Goal: Navigation & Orientation: Find specific page/section

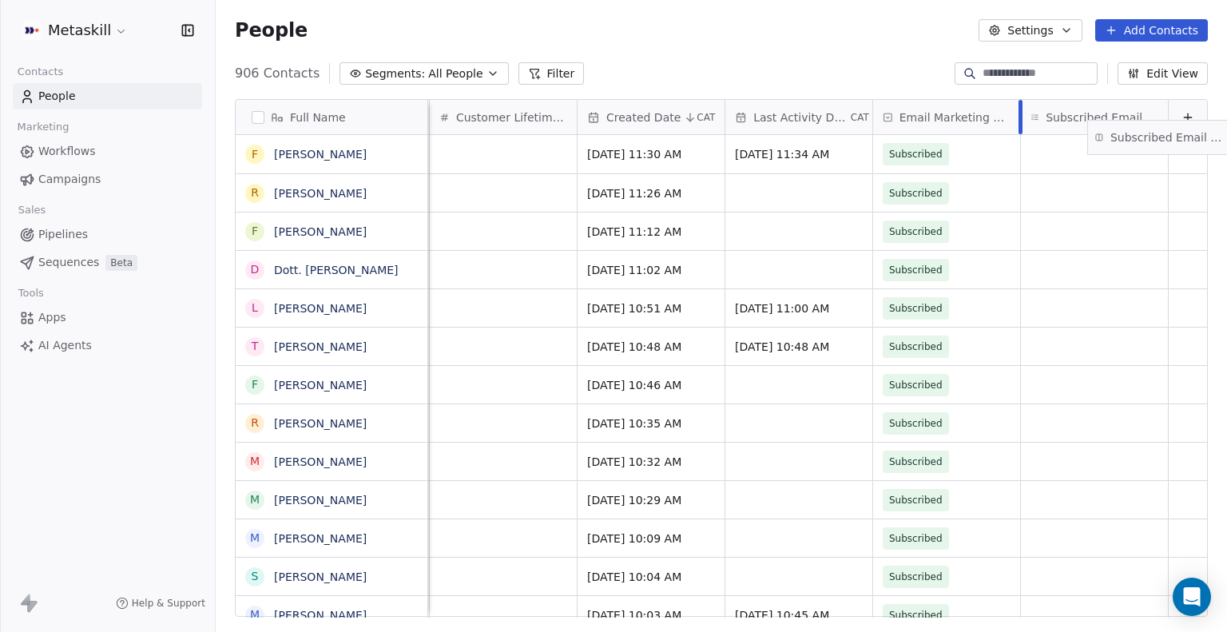
scroll to position [0, 1340]
drag, startPoint x: 1058, startPoint y: 108, endPoint x: 1169, endPoint y: 153, distance: 120.7
click at [1169, 153] on div "Full Name F Fabio Passarani R Renato Fantinel F Federico Terrin Terrin D Dott. …" at bounding box center [721, 359] width 971 height 518
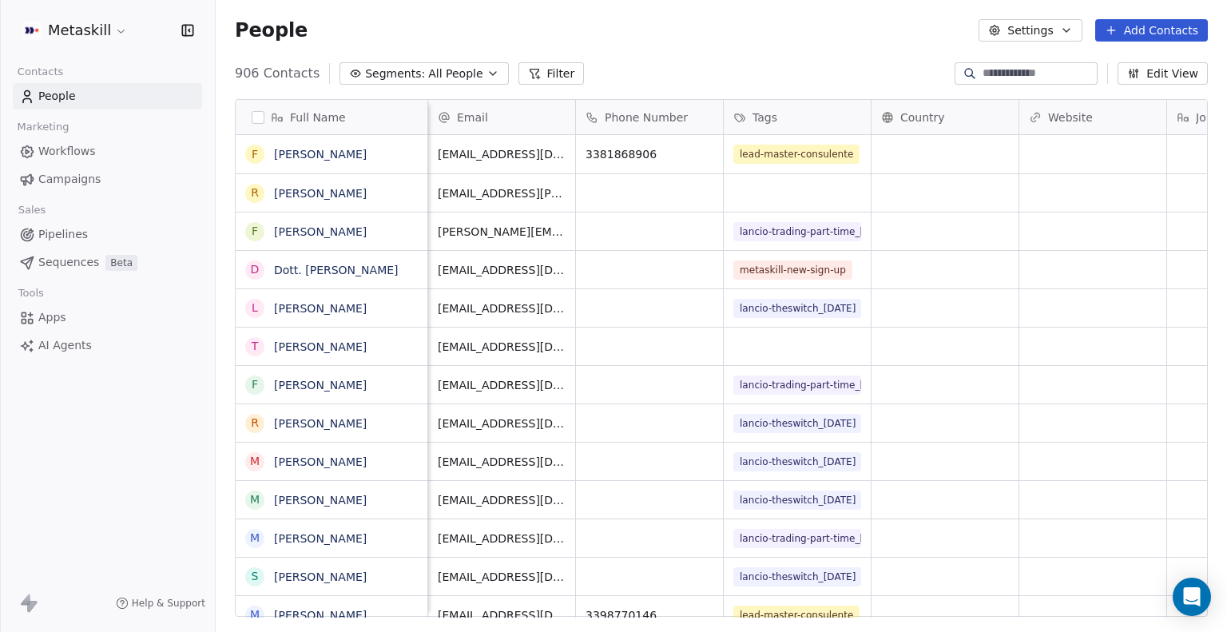
scroll to position [0, 0]
click at [1166, 73] on button "Edit View" at bounding box center [1163, 73] width 90 height 22
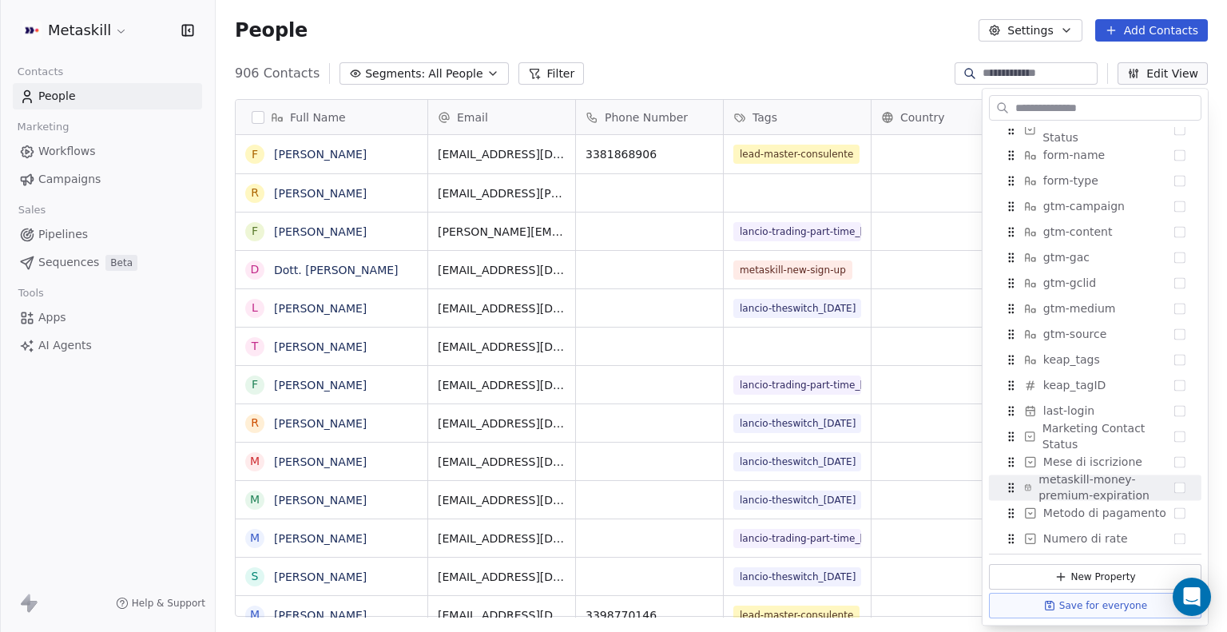
scroll to position [1360, 0]
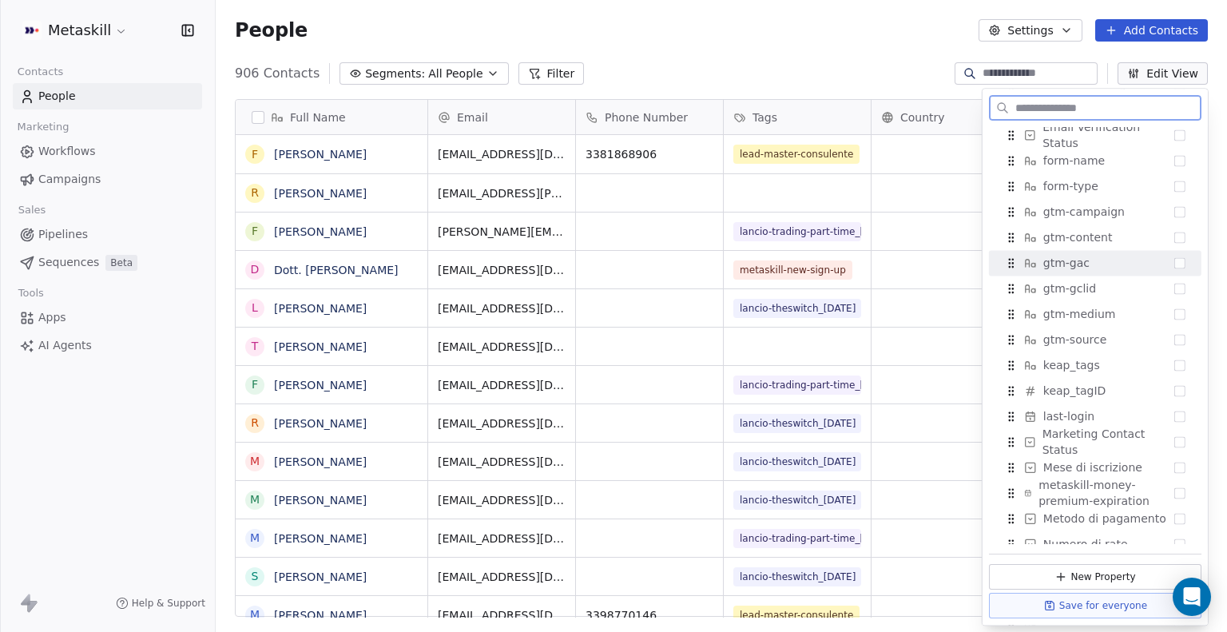
click at [1161, 272] on div "gtm-gac" at bounding box center [1095, 263] width 200 height 26
click at [1174, 267] on button "Suggestions" at bounding box center [1179, 262] width 11 height 11
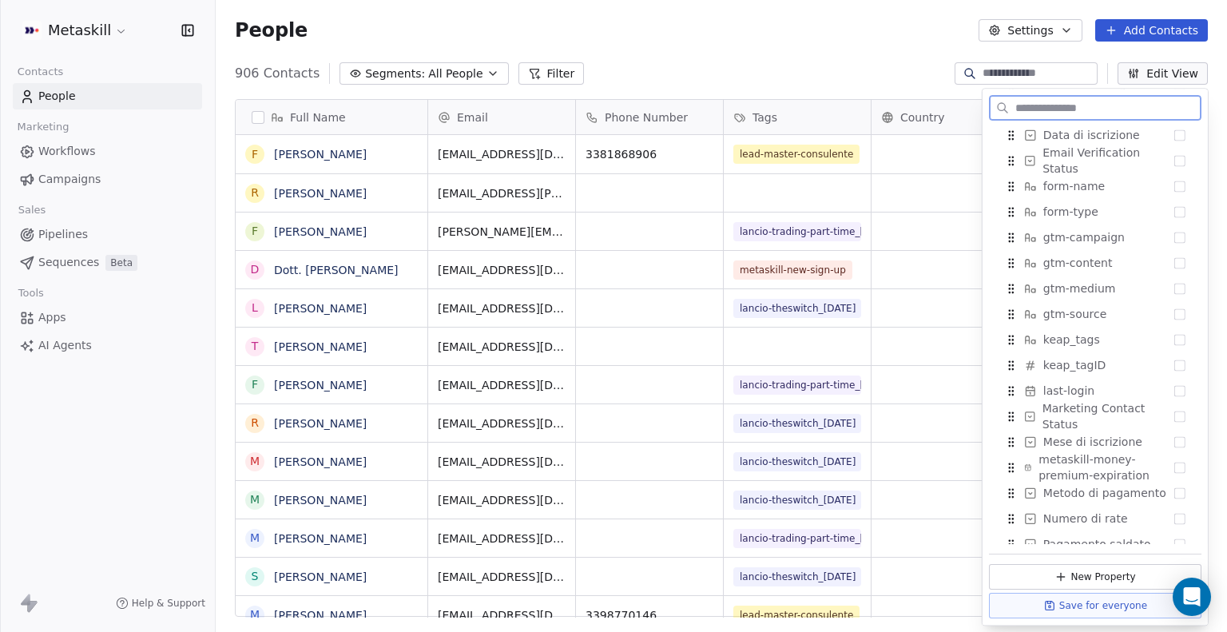
scroll to position [1411, 0]
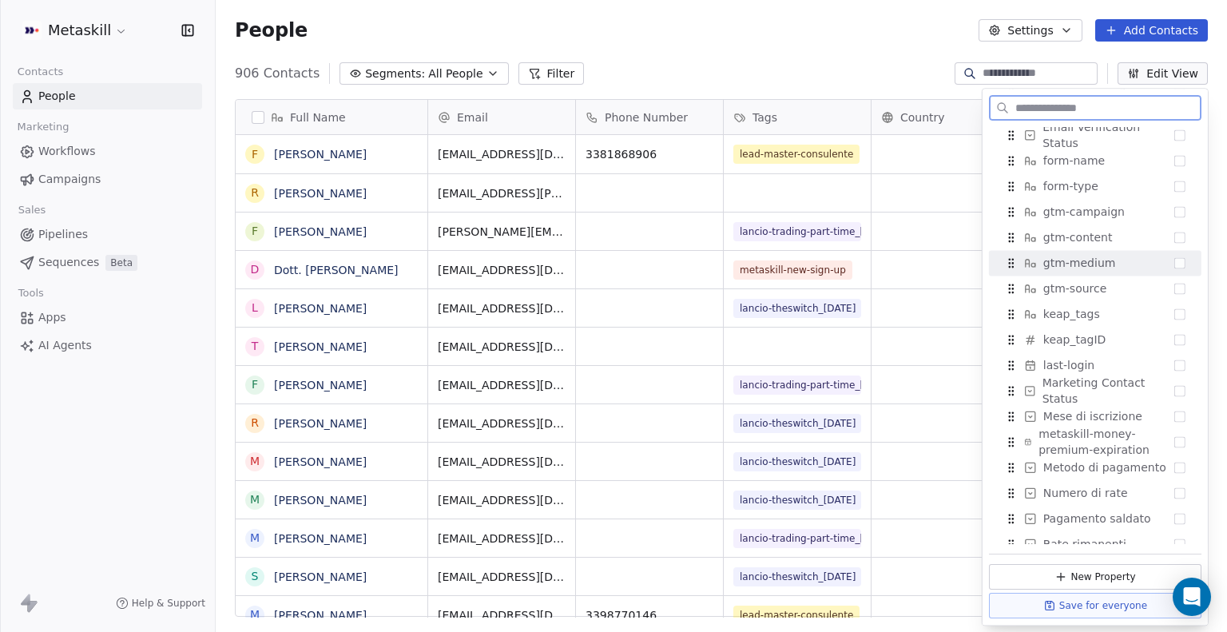
click at [1174, 261] on button "Suggestions" at bounding box center [1179, 262] width 11 height 11
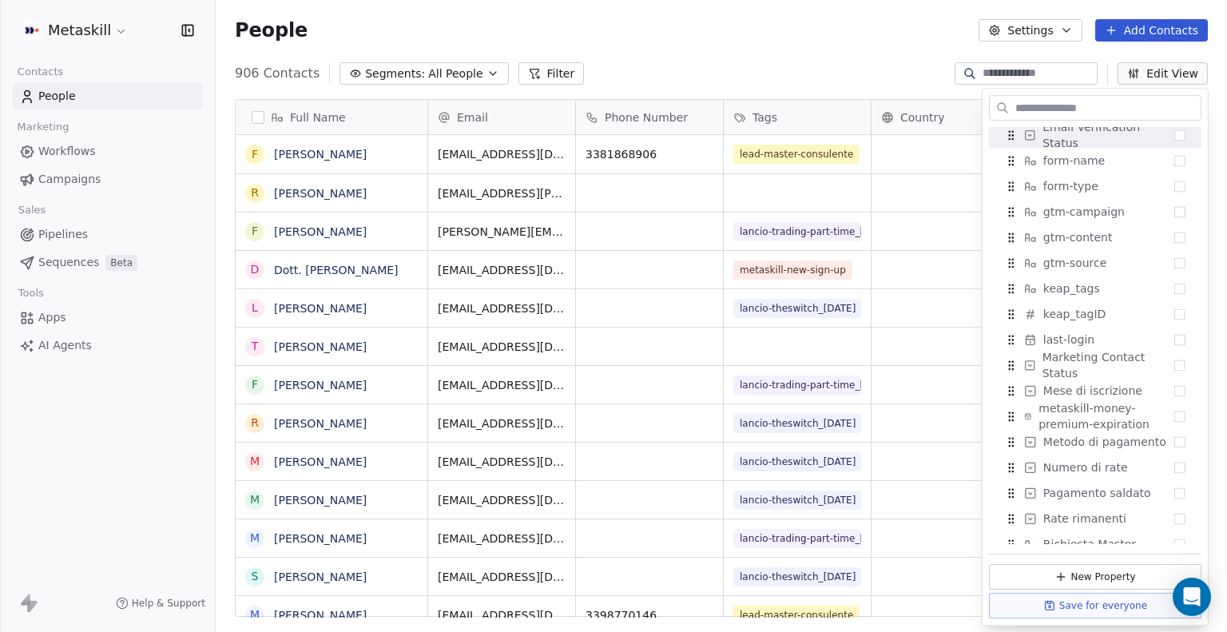
click at [904, 26] on div "People Settings Add Contacts" at bounding box center [721, 30] width 973 height 22
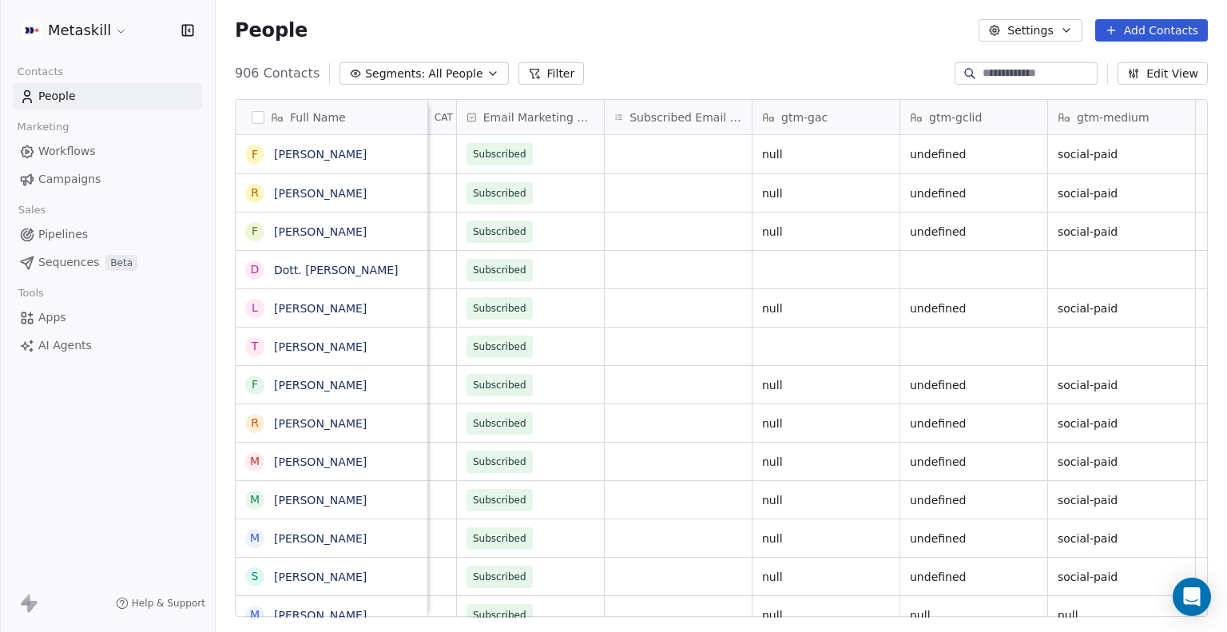
scroll to position [0, 1783]
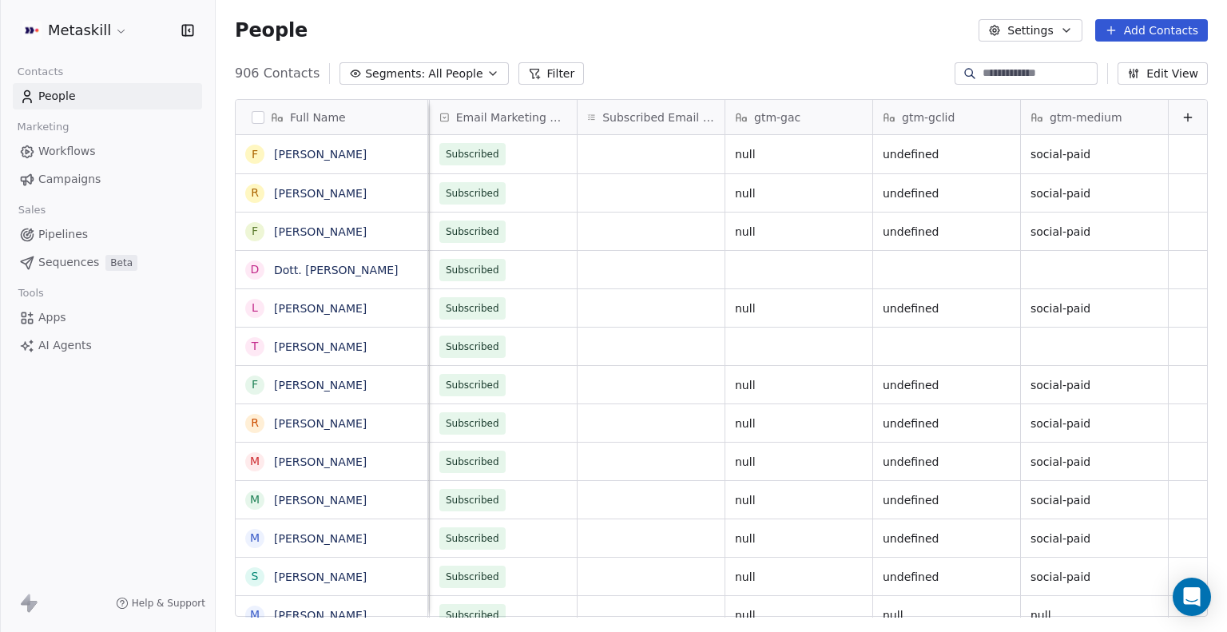
click at [1157, 81] on button "Edit View" at bounding box center [1163, 73] width 90 height 22
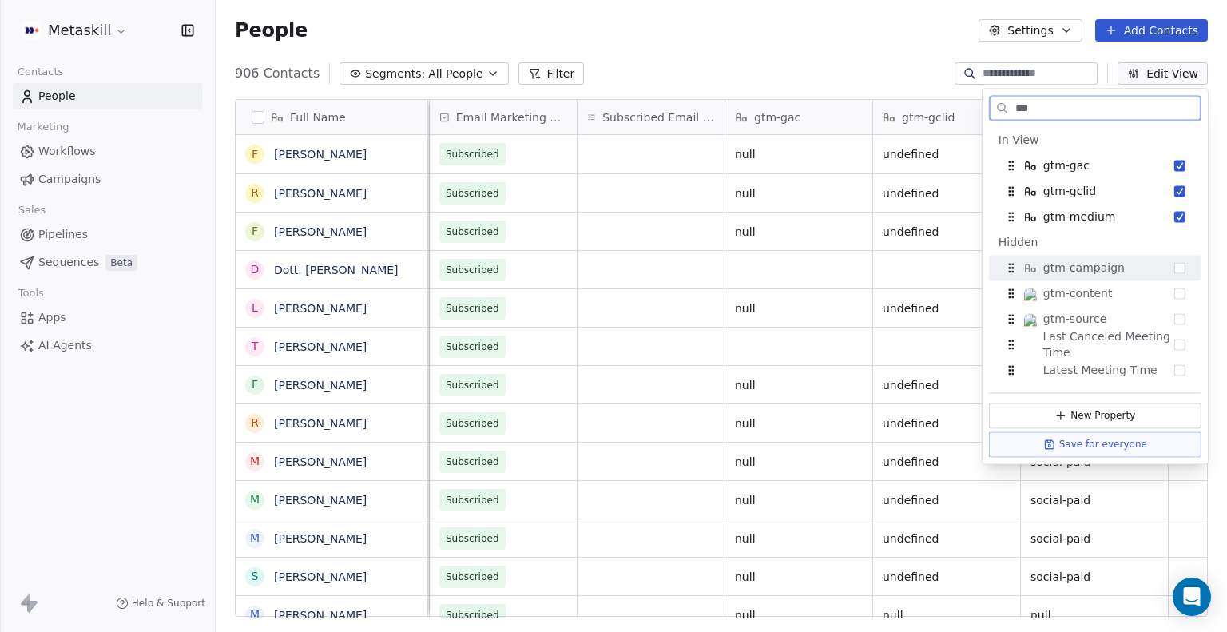
click at [1177, 264] on button "Suggestions" at bounding box center [1179, 267] width 11 height 11
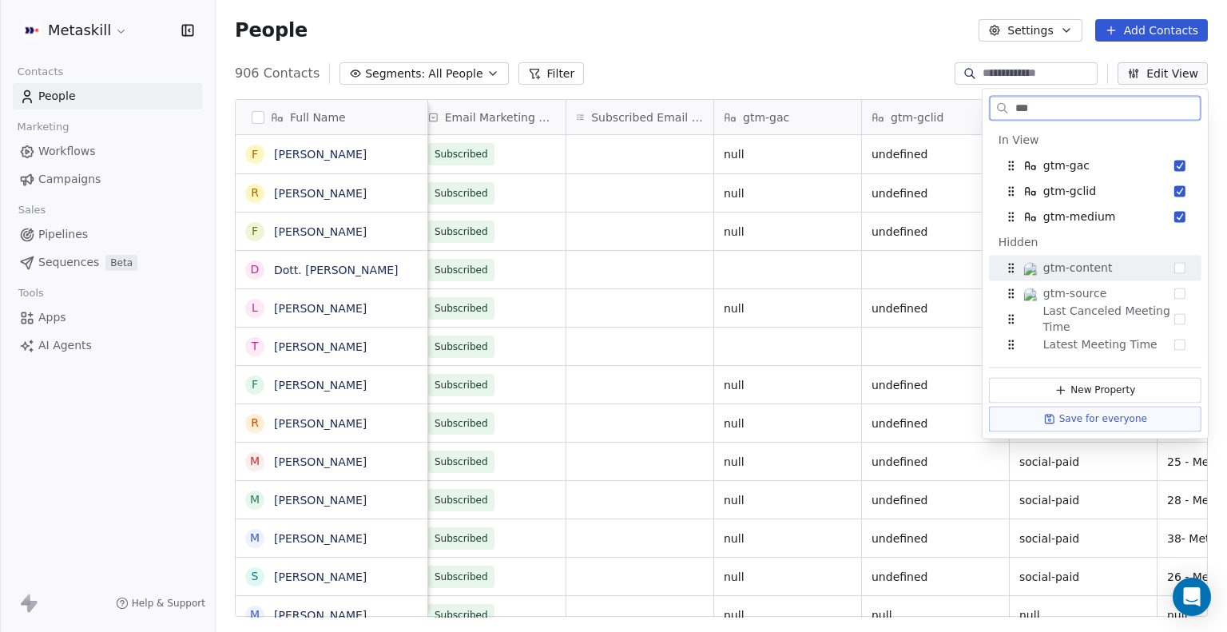
click at [1177, 264] on button "Suggestions" at bounding box center [1179, 267] width 11 height 11
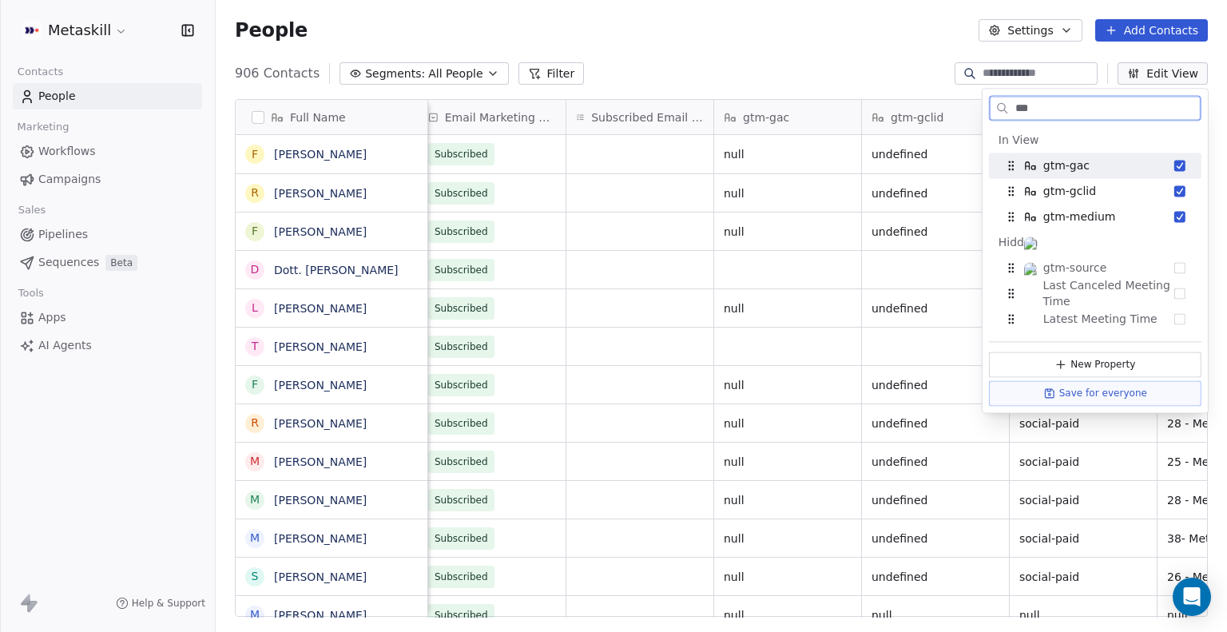
click at [1177, 264] on button "Suggestions" at bounding box center [1179, 267] width 11 height 11
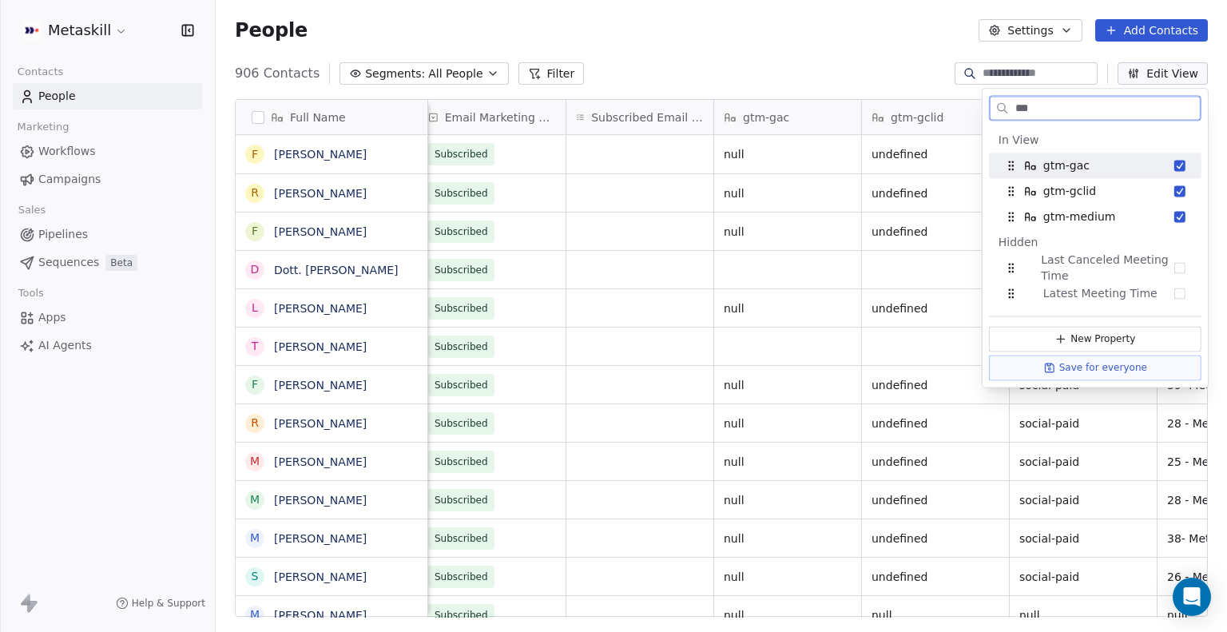
drag, startPoint x: 1057, startPoint y: 102, endPoint x: 1026, endPoint y: 115, distance: 33.7
click at [1026, 115] on input "***" at bounding box center [1106, 108] width 189 height 23
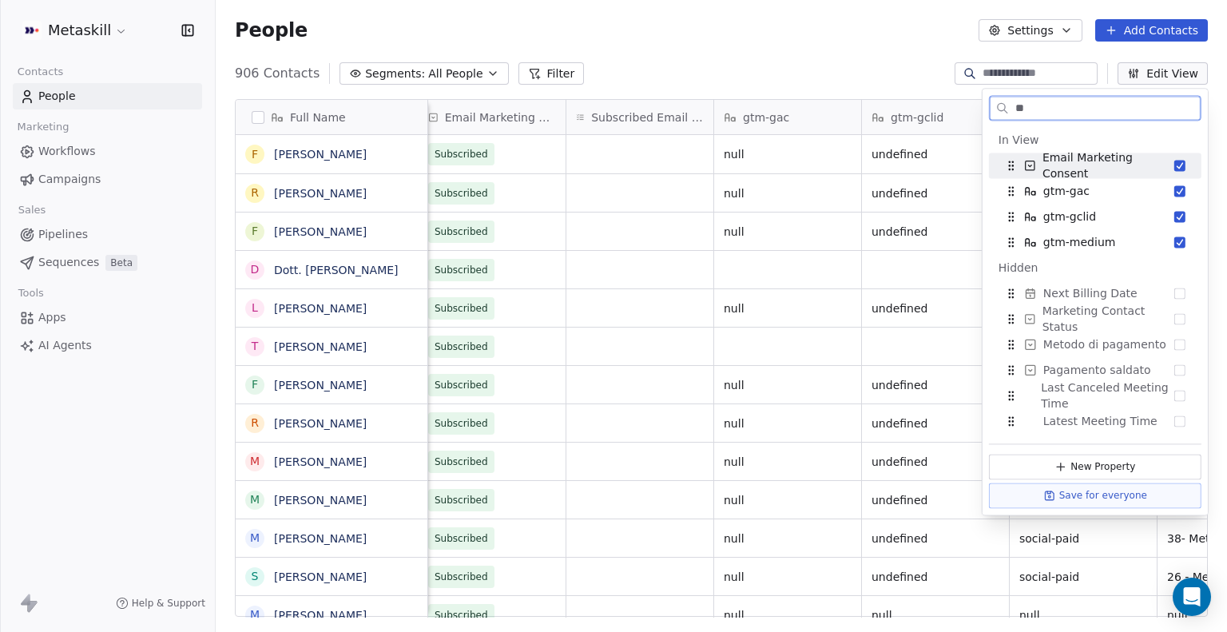
type input "*"
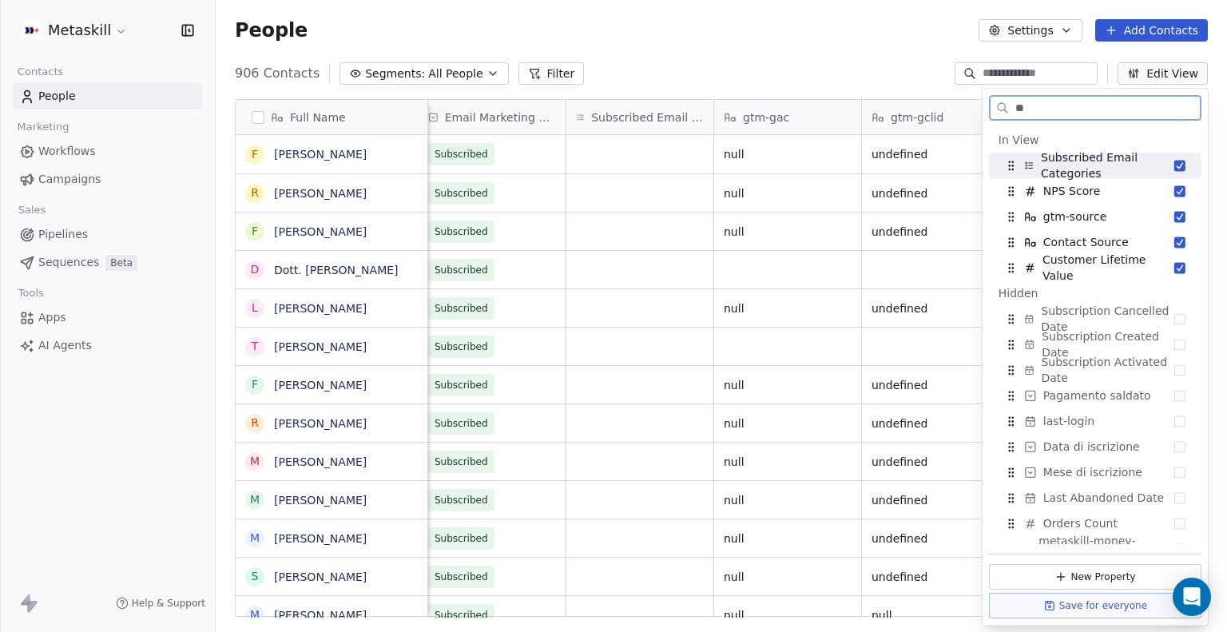
type input "*"
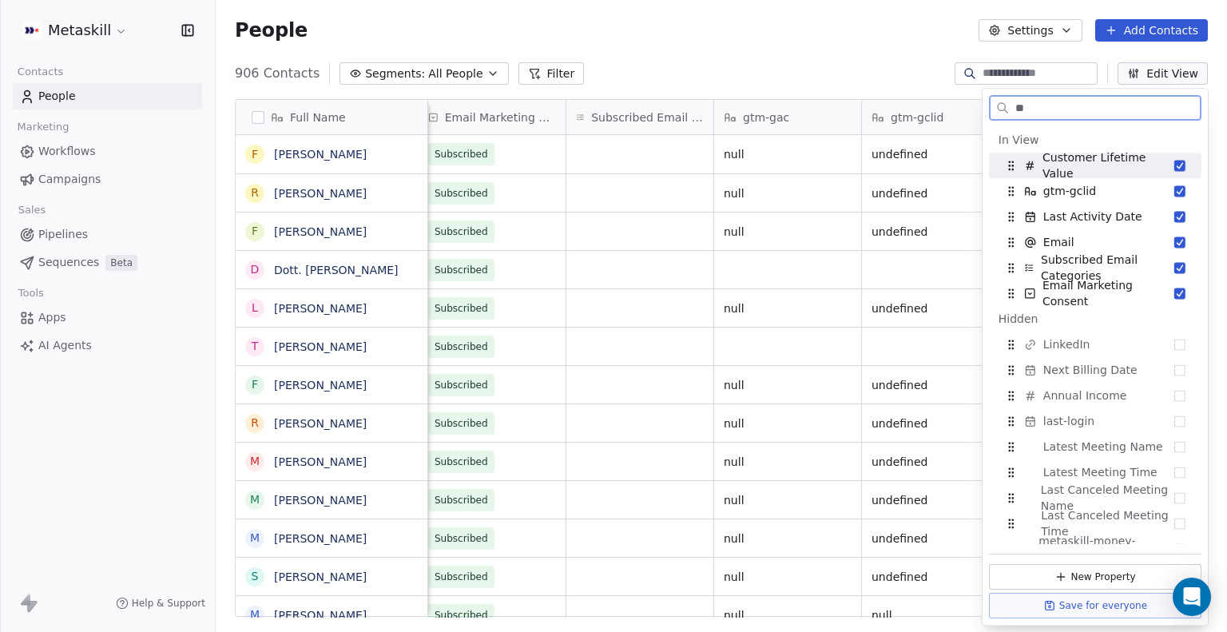
type input "*"
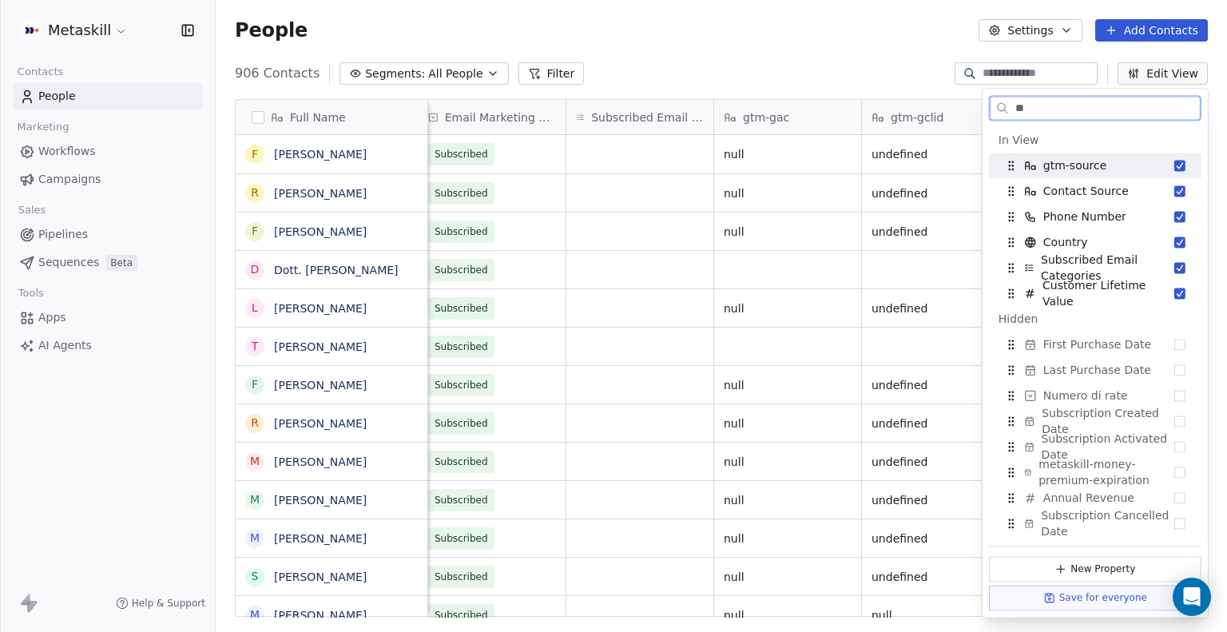
type input "*"
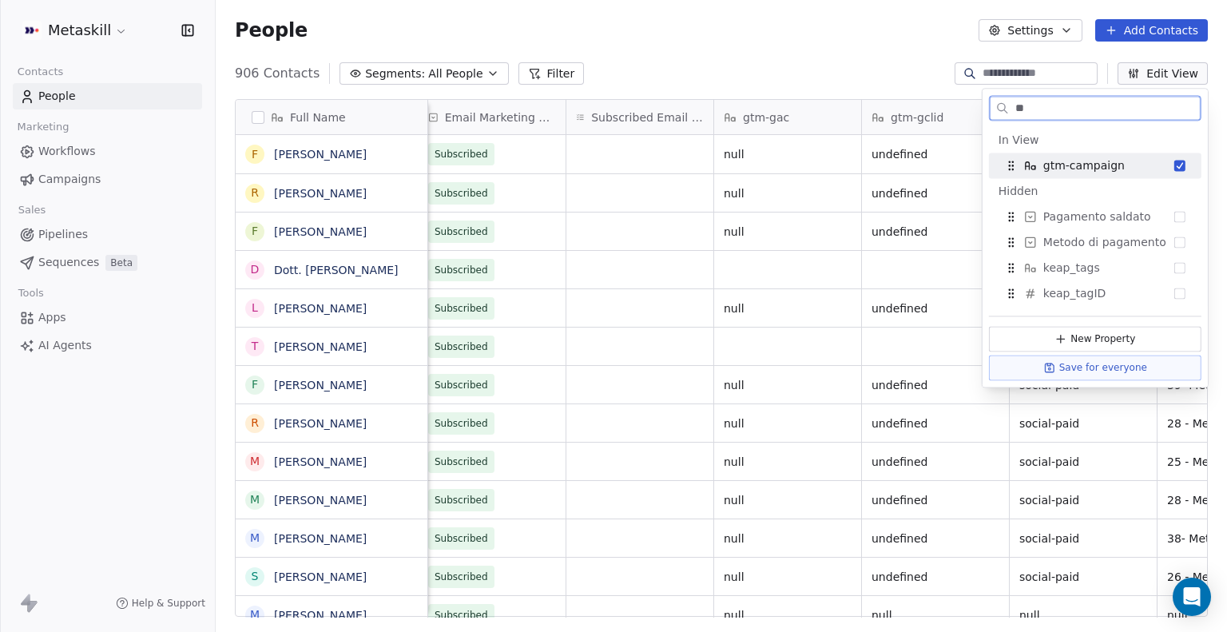
type input "*"
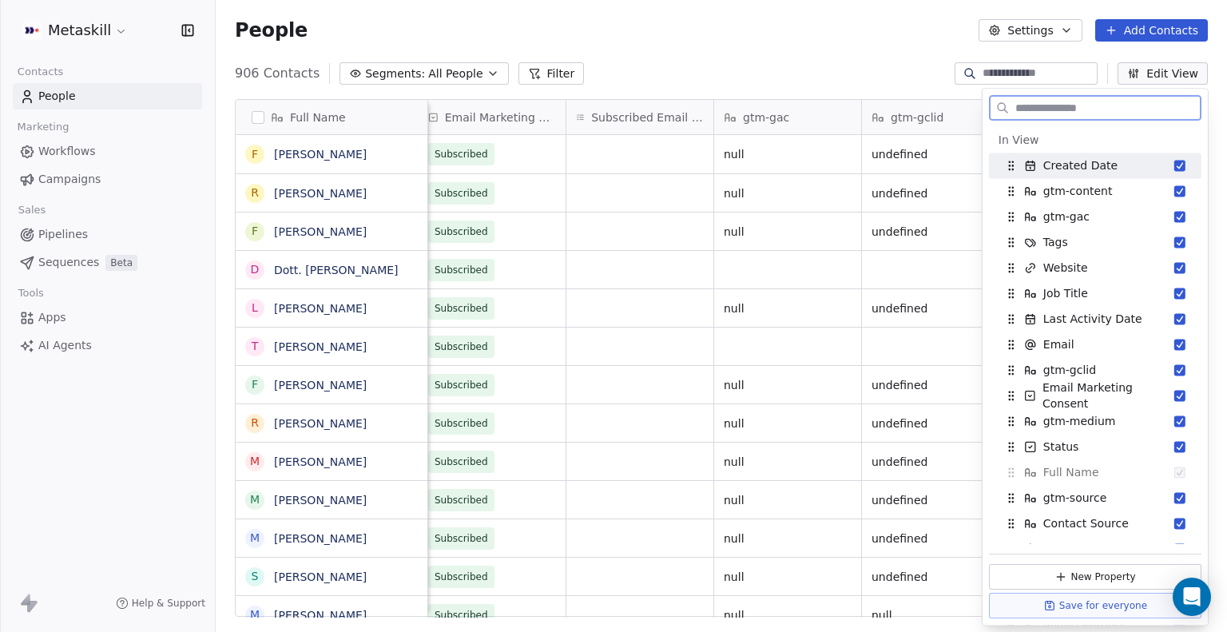
scroll to position [13, 0]
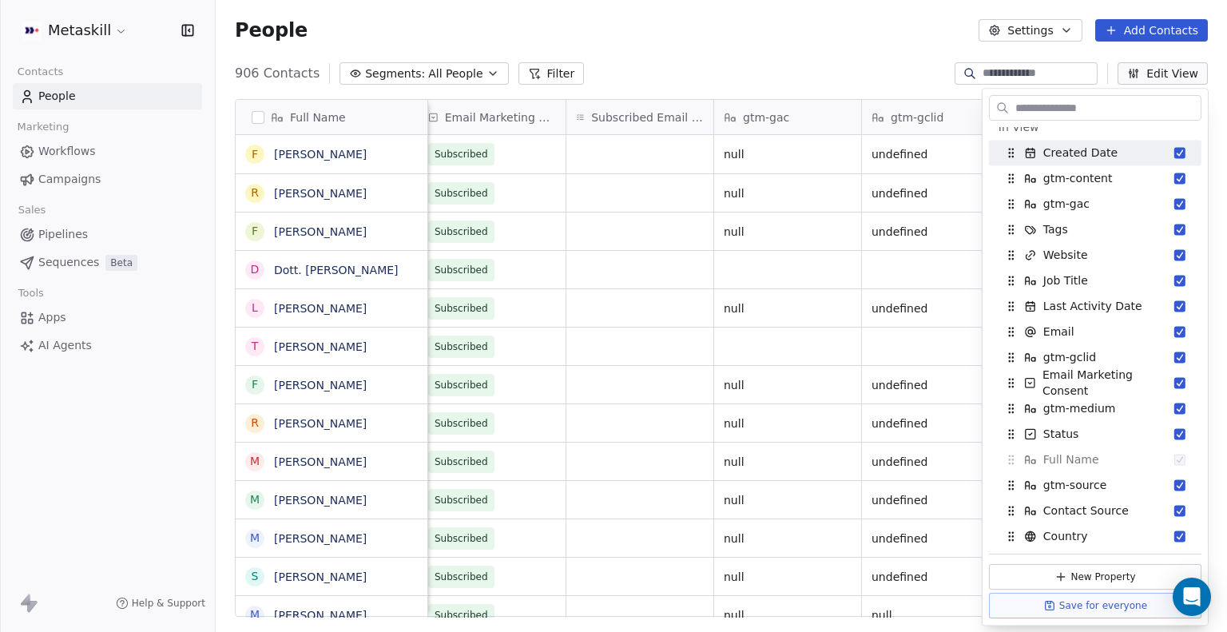
click at [839, 46] on div "People Settings Add Contacts" at bounding box center [721, 30] width 1011 height 61
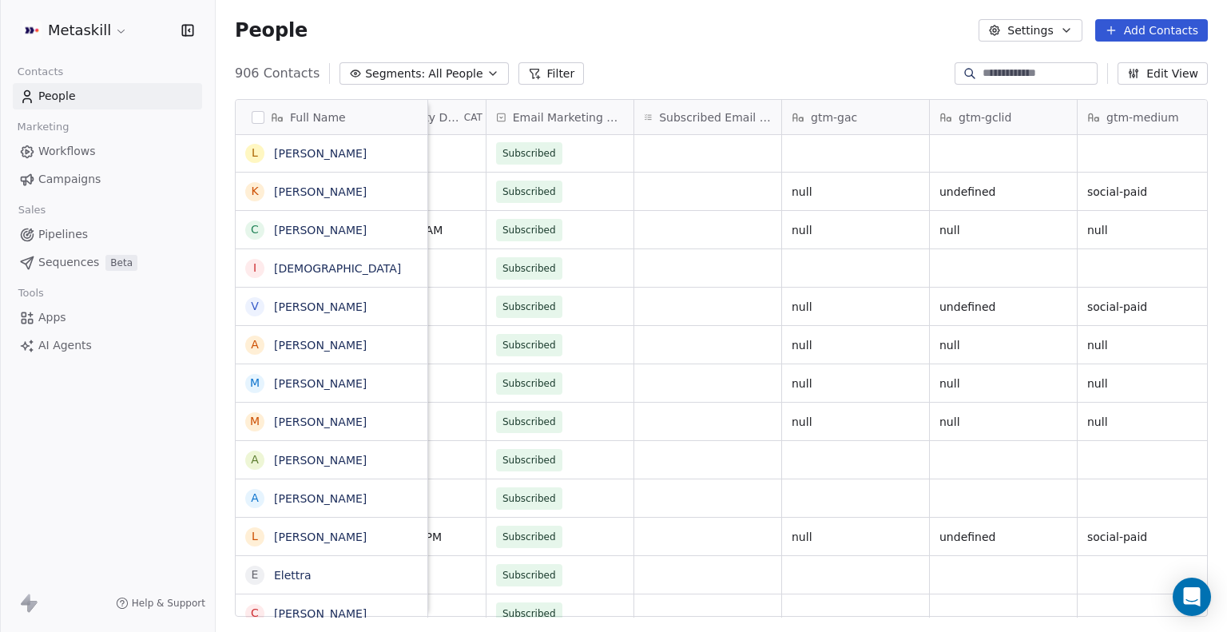
scroll to position [0, 1709]
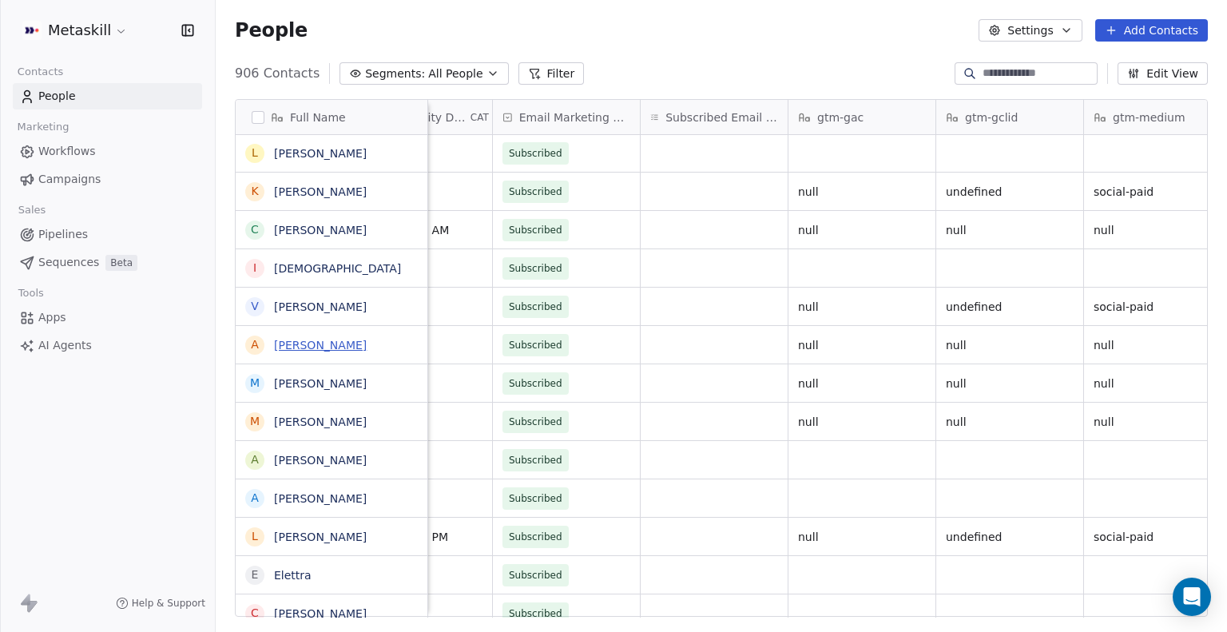
click at [312, 341] on link "Alessandra Gua" at bounding box center [320, 345] width 93 height 13
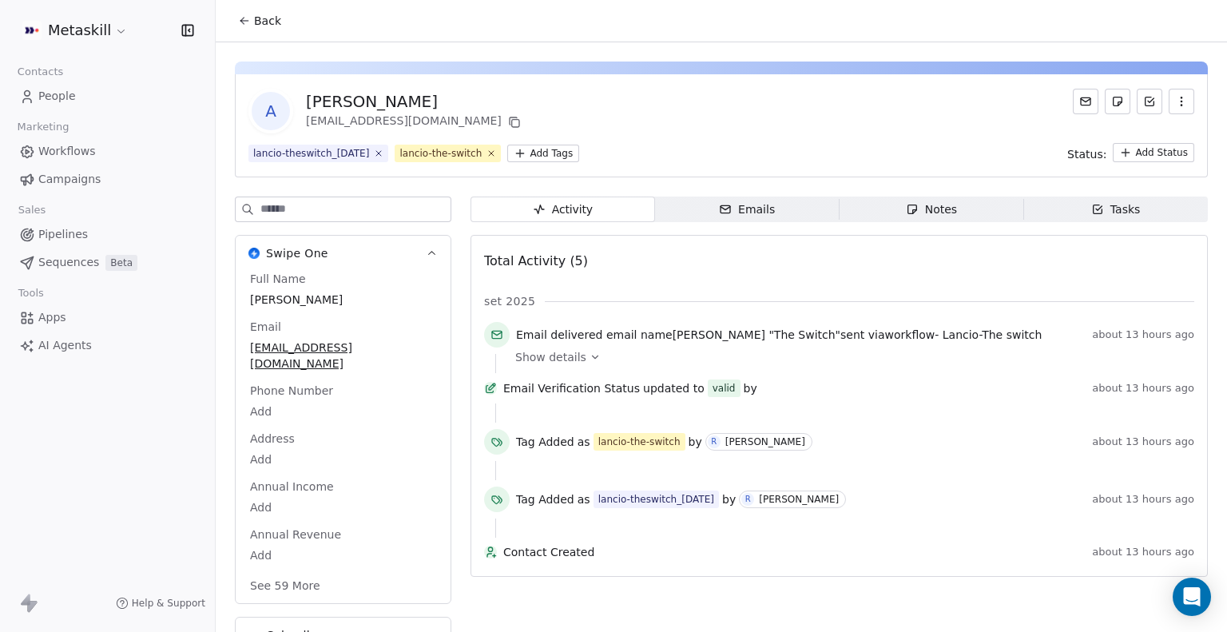
scroll to position [14, 0]
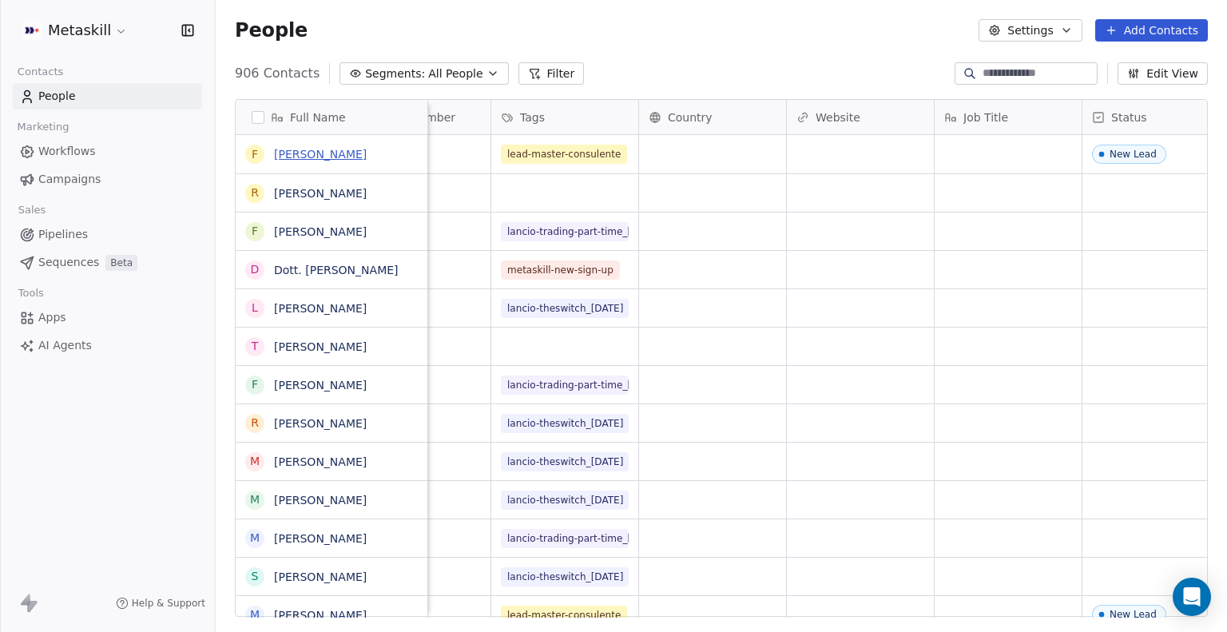
click at [312, 157] on link "[PERSON_NAME]" at bounding box center [320, 154] width 93 height 13
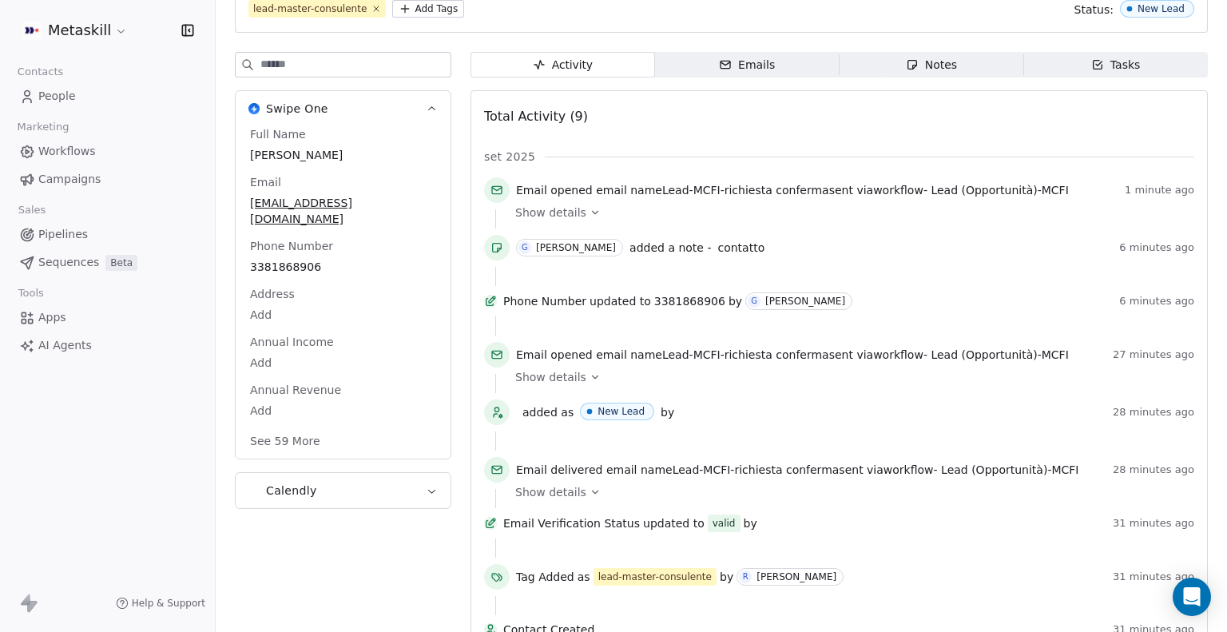
click at [427, 485] on icon "button" at bounding box center [432, 491] width 12 height 12
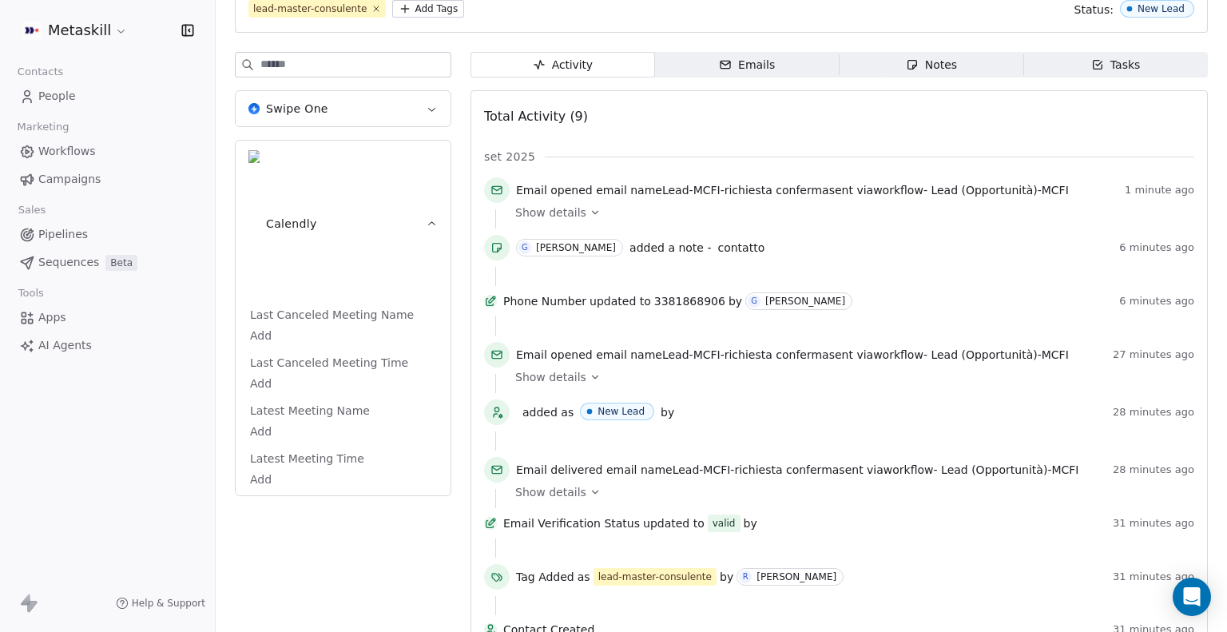
click at [431, 112] on icon "button" at bounding box center [432, 109] width 12 height 12
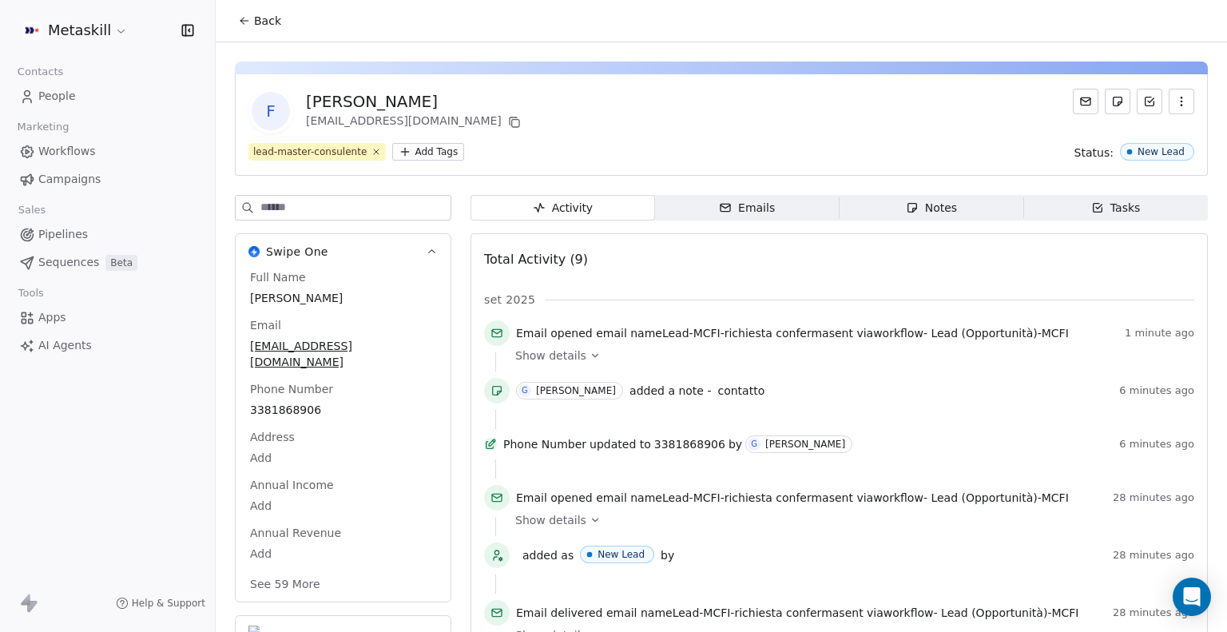
click at [72, 93] on span "People" at bounding box center [57, 96] width 38 height 17
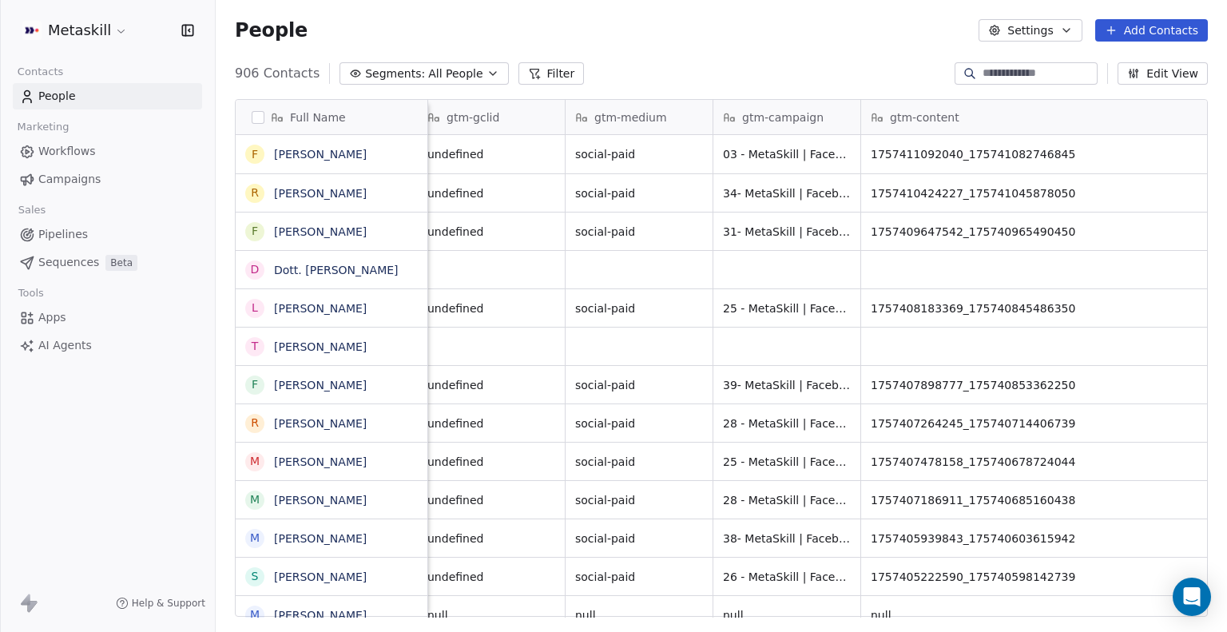
drag, startPoint x: 1007, startPoint y: 111, endPoint x: 1226, endPoint y: 111, distance: 218.9
click at [1226, 111] on div "Full Name F Fabio Passarani R Renato Fantinel F Federico Terrin Terrin D Dott. …" at bounding box center [721, 364] width 1011 height 556
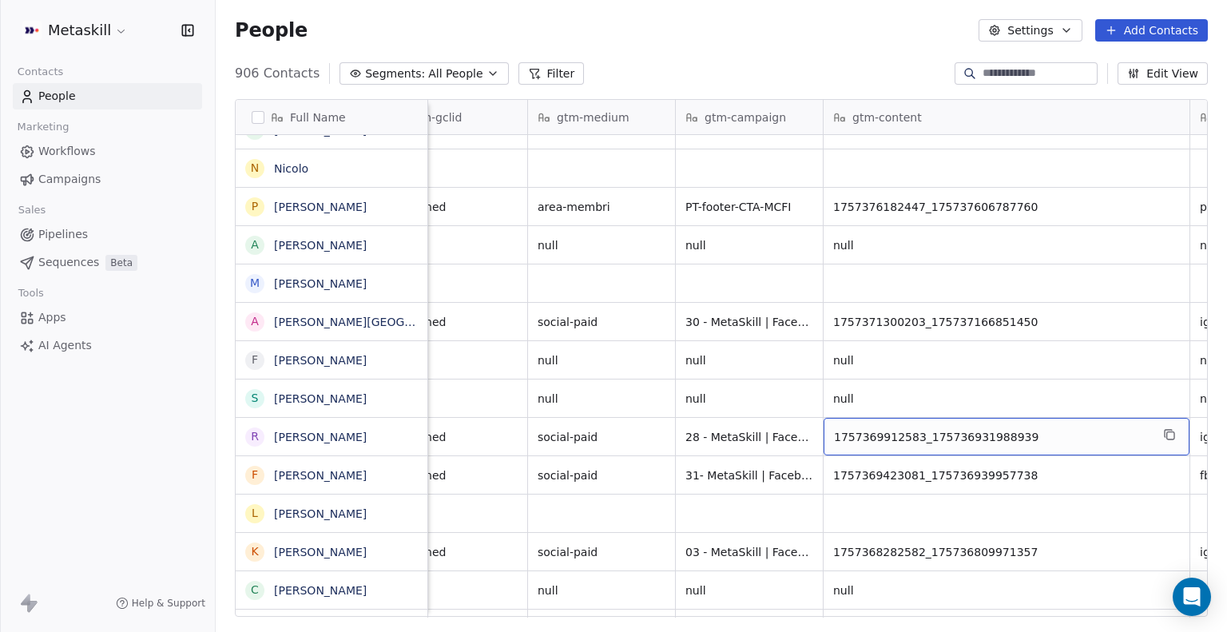
click at [876, 433] on span "1757369912583_175736931988939" at bounding box center [992, 437] width 316 height 16
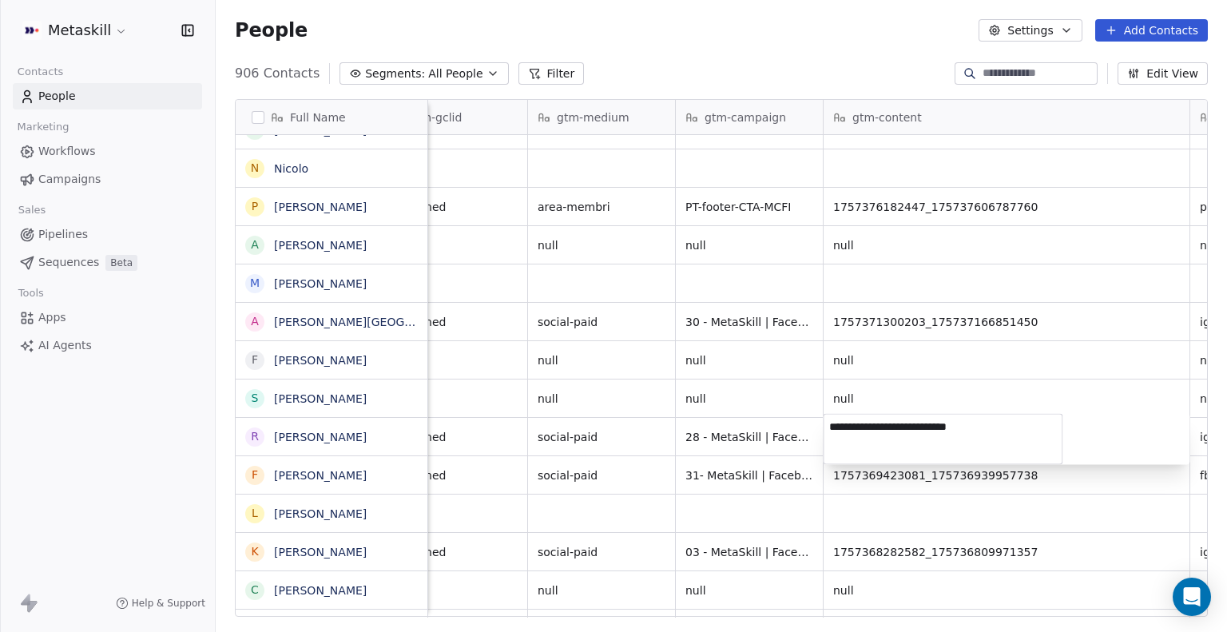
click at [915, 523] on html "Metaskill Contacts People Marketing Workflows Campaigns Sales Pipelines Sequenc…" at bounding box center [613, 316] width 1227 height 632
click at [895, 490] on html "Metaskill Contacts People Marketing Workflows Campaigns Sales Pipelines Sequenc…" at bounding box center [613, 316] width 1227 height 632
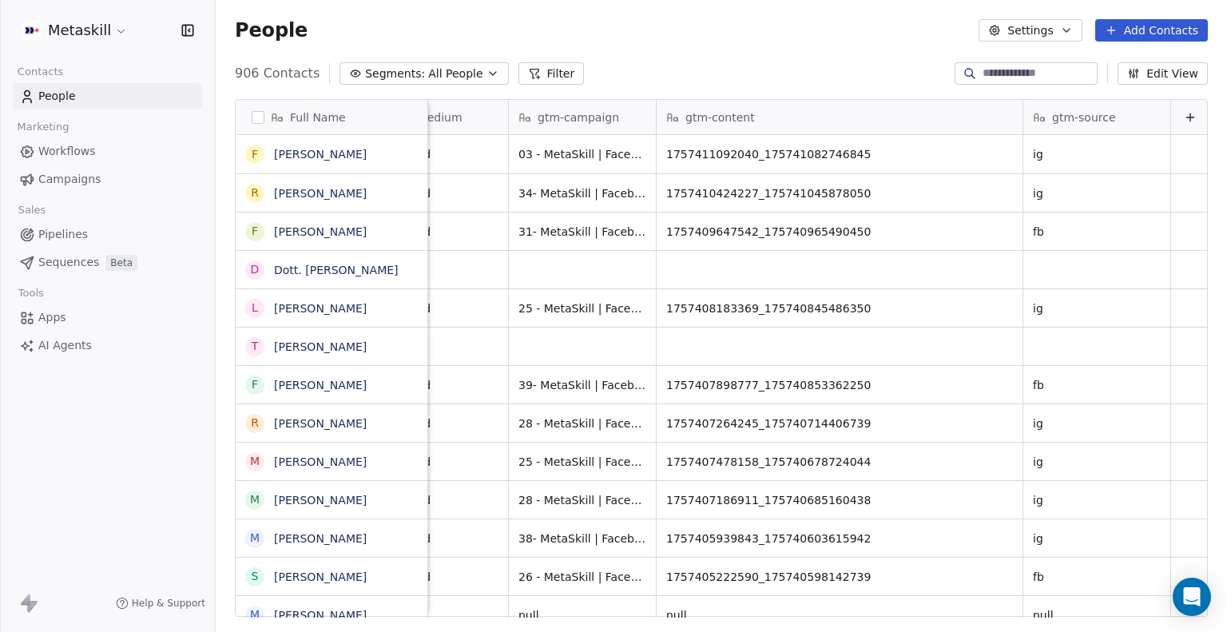
scroll to position [0, 2438]
drag, startPoint x: 660, startPoint y: 155, endPoint x: 824, endPoint y: 161, distance: 164.7
drag, startPoint x: 852, startPoint y: 157, endPoint x: 705, endPoint y: 152, distance: 147.1
click at [705, 152] on span "1757411092040_175741082746845" at bounding box center [823, 154] width 316 height 16
click at [701, 159] on span "1757411092040_175741082746845" at bounding box center [823, 154] width 316 height 16
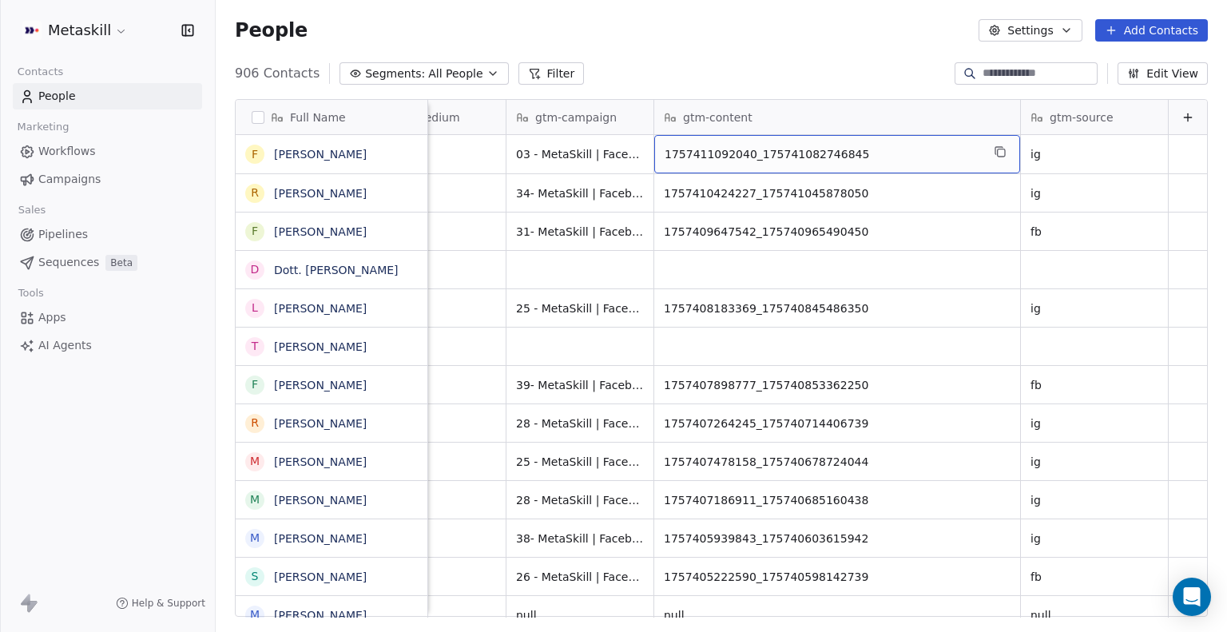
click at [701, 159] on span "1757411092040_175741082746845" at bounding box center [823, 154] width 316 height 16
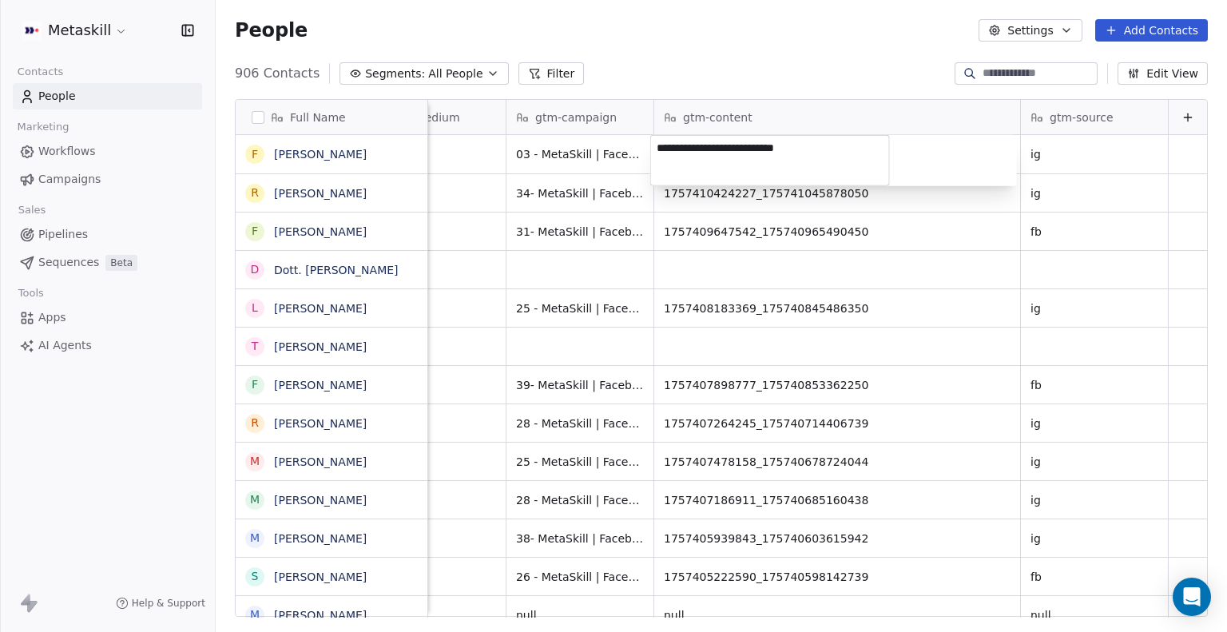
click at [701, 159] on textarea "**********" at bounding box center [770, 161] width 238 height 50
click at [767, 307] on html "Metaskill Contacts People Marketing Workflows Campaigns Sales Pipelines Sequenc…" at bounding box center [613, 316] width 1227 height 632
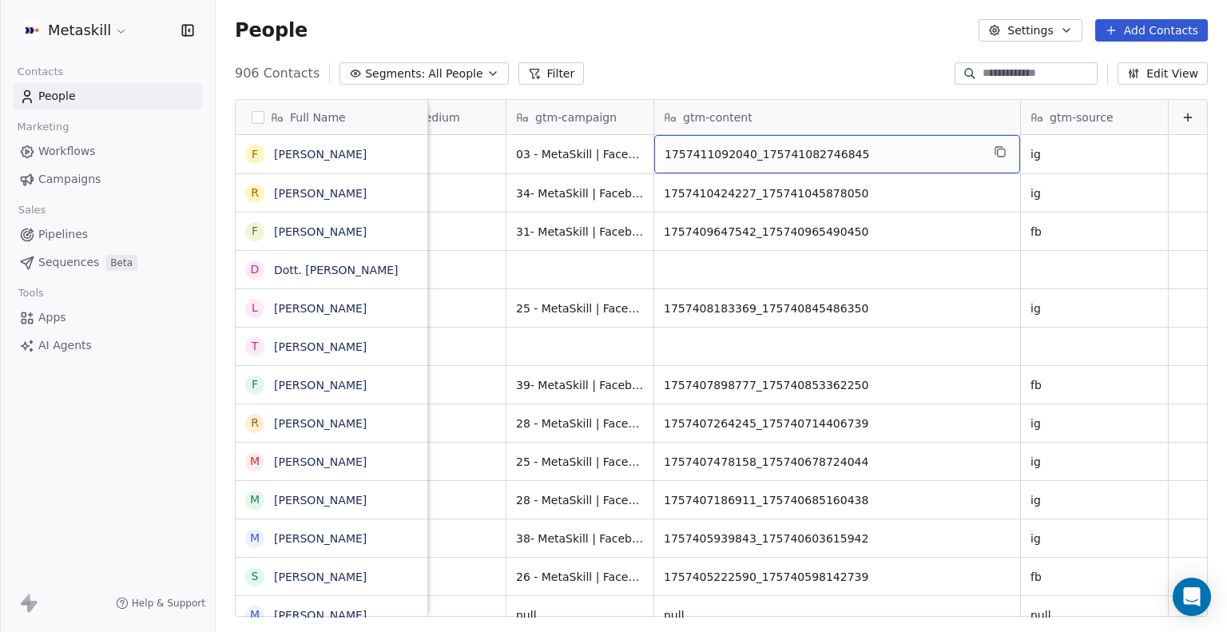
drag, startPoint x: 671, startPoint y: 157, endPoint x: 749, endPoint y: 161, distance: 78.4
click at [749, 161] on span "1757411092040_175741082746845" at bounding box center [823, 154] width 316 height 16
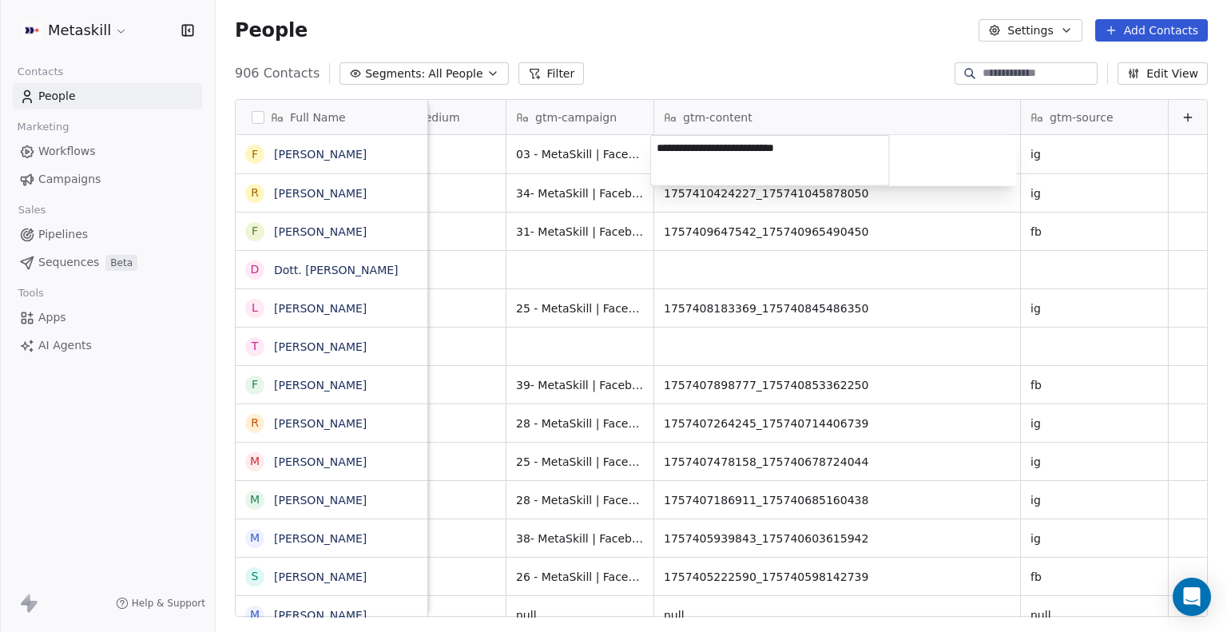
click at [783, 200] on html "Metaskill Contacts People Marketing Workflows Campaigns Sales Pipelines Sequenc…" at bounding box center [613, 316] width 1227 height 632
click at [804, 201] on html "Metaskill Contacts People Marketing Workflows Campaigns Sales Pipelines Sequenc…" at bounding box center [613, 316] width 1227 height 632
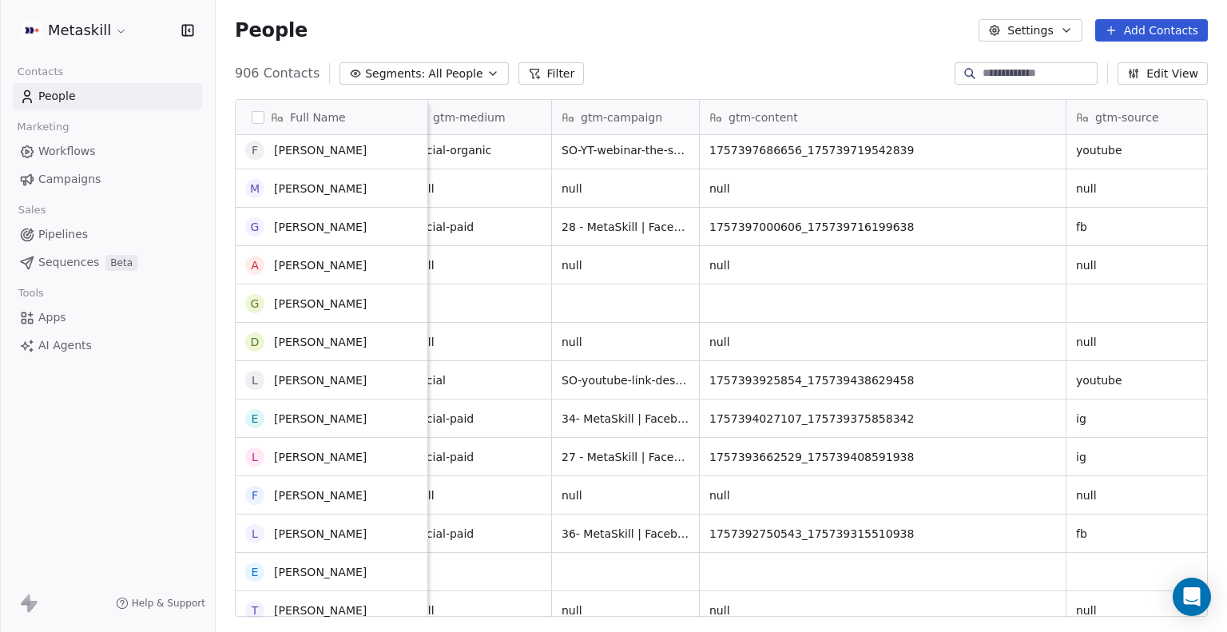
scroll to position [917, 0]
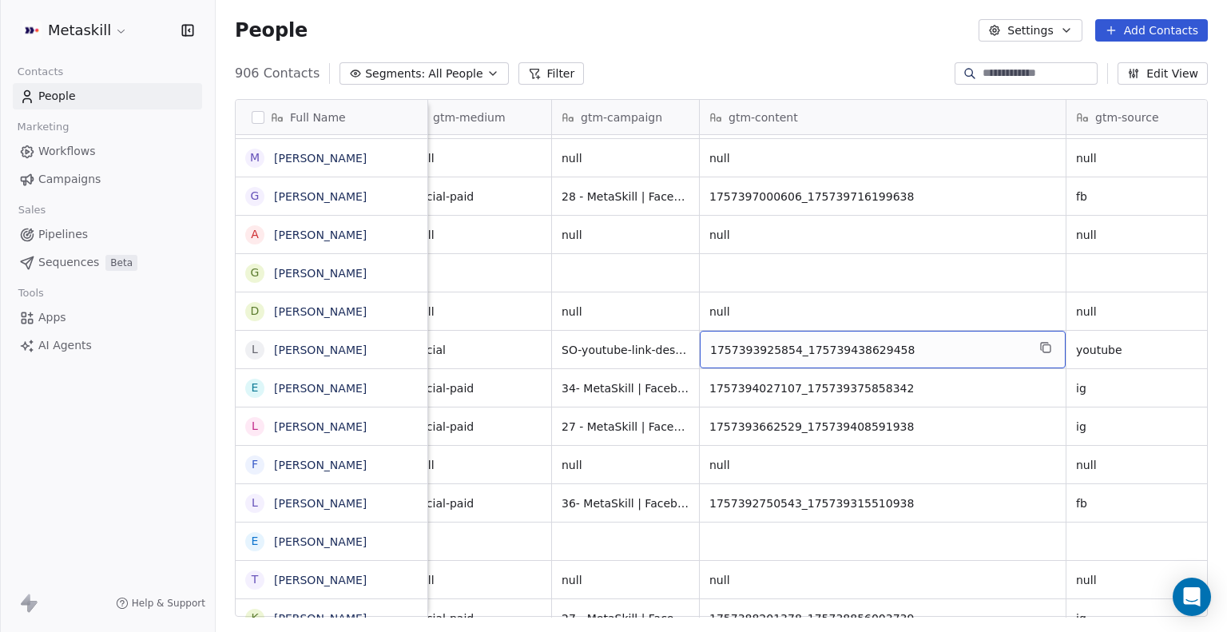
drag, startPoint x: 778, startPoint y: 347, endPoint x: 880, endPoint y: 346, distance: 102.3
click at [880, 346] on span "1757393925854_175739438629458" at bounding box center [868, 350] width 316 height 16
drag, startPoint x: 888, startPoint y: 345, endPoint x: 721, endPoint y: 339, distance: 167.1
click at [721, 339] on div "1757393925854_175739438629458" at bounding box center [883, 350] width 366 height 38
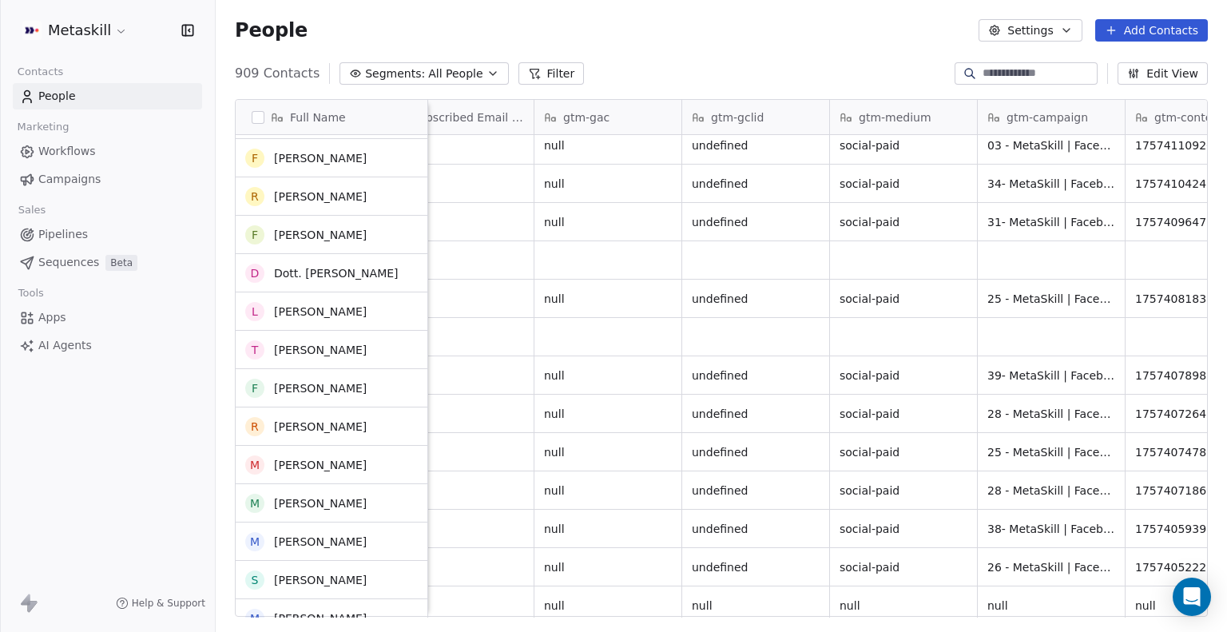
scroll to position [125, 0]
